Goal: Find specific page/section: Find specific page/section

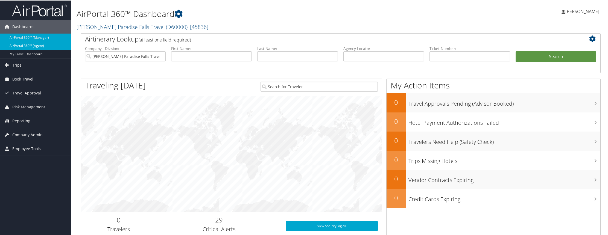
click at [21, 47] on link "AirPortal 360™ (Agent)" at bounding box center [35, 45] width 71 height 8
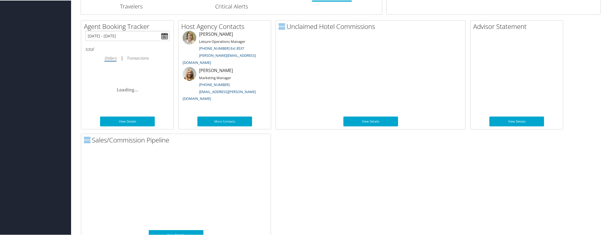
scroll to position [280, 0]
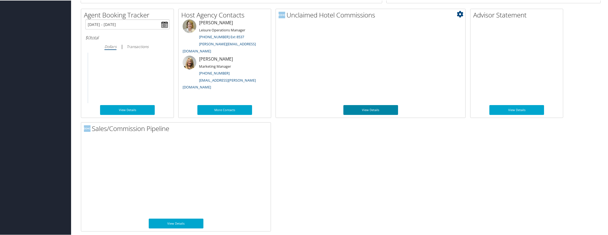
click at [372, 112] on link "View Details" at bounding box center [370, 110] width 55 height 10
